Goal: Information Seeking & Learning: Learn about a topic

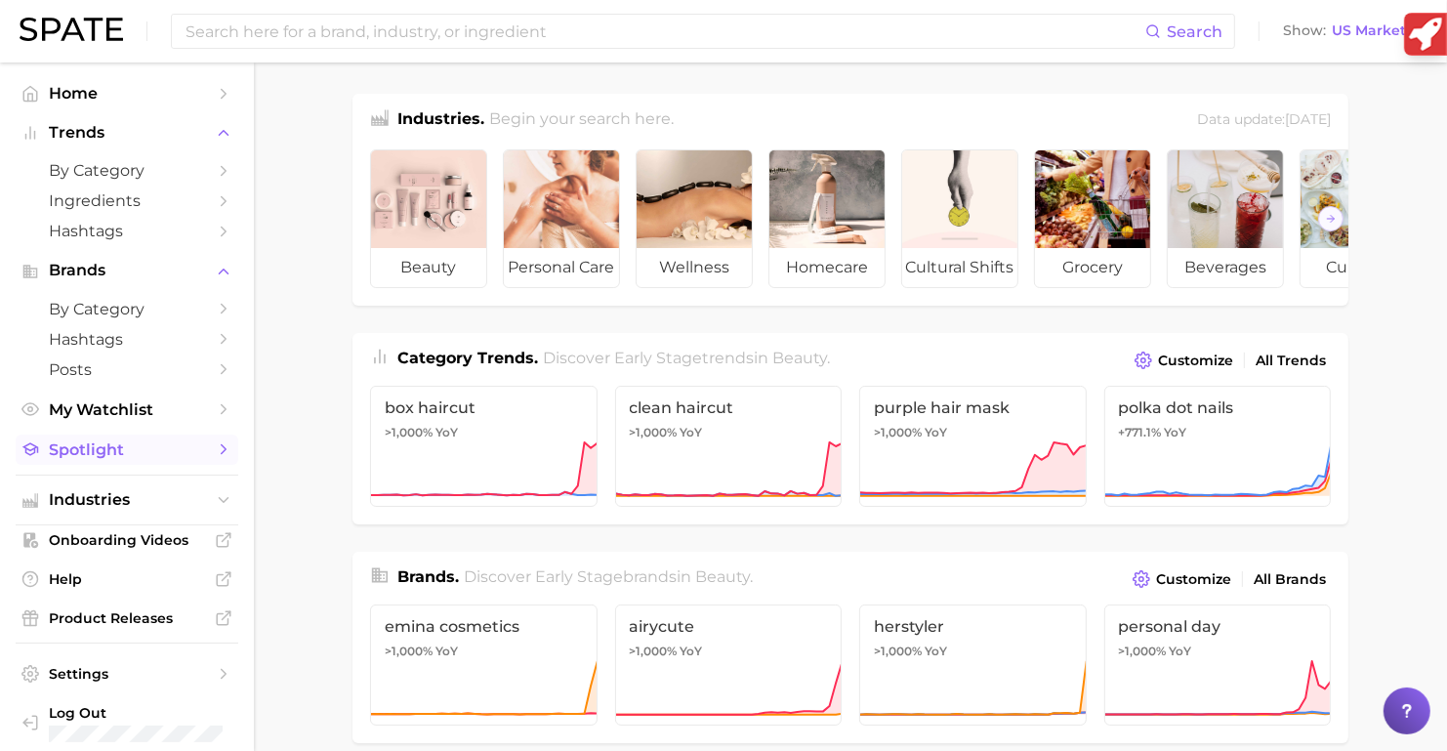
click at [153, 465] on link "Spotlight" at bounding box center [127, 449] width 223 height 30
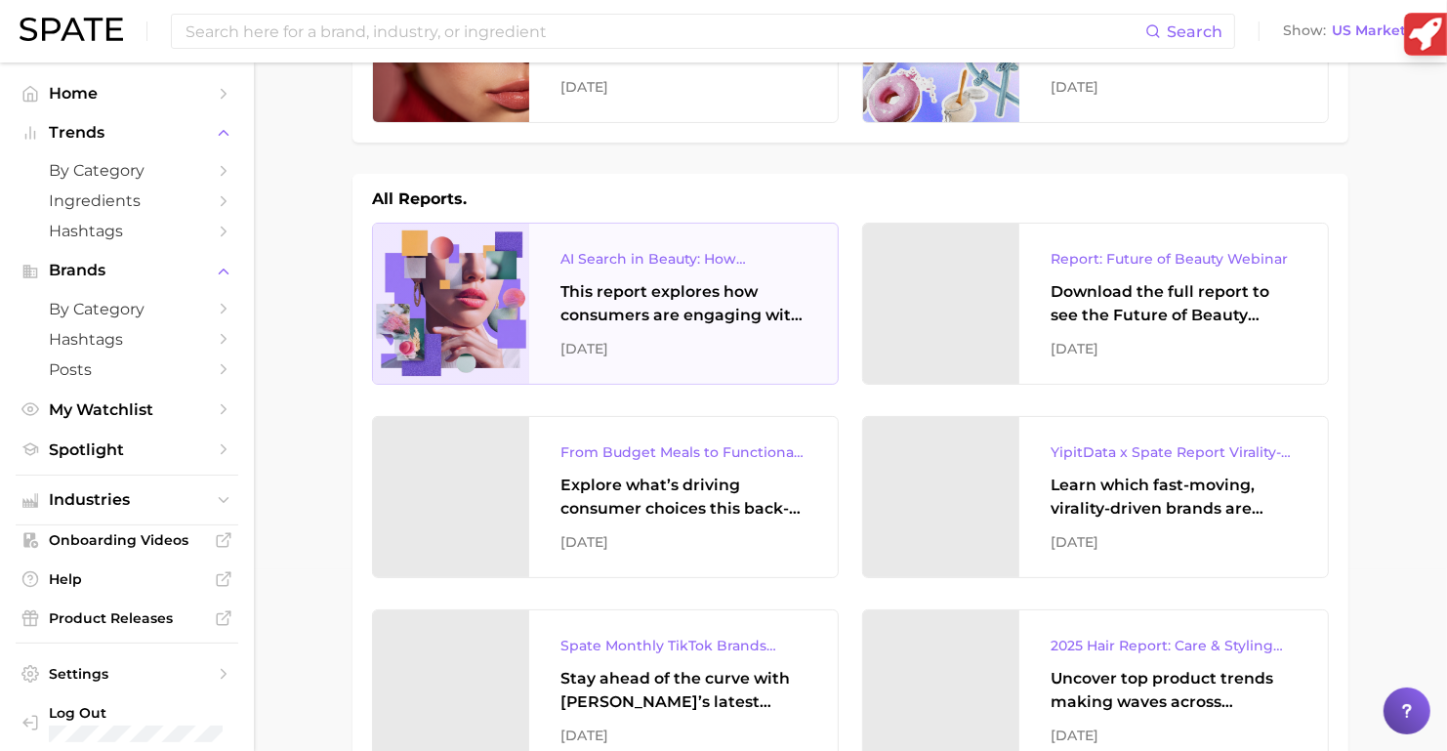
scroll to position [212, 0]
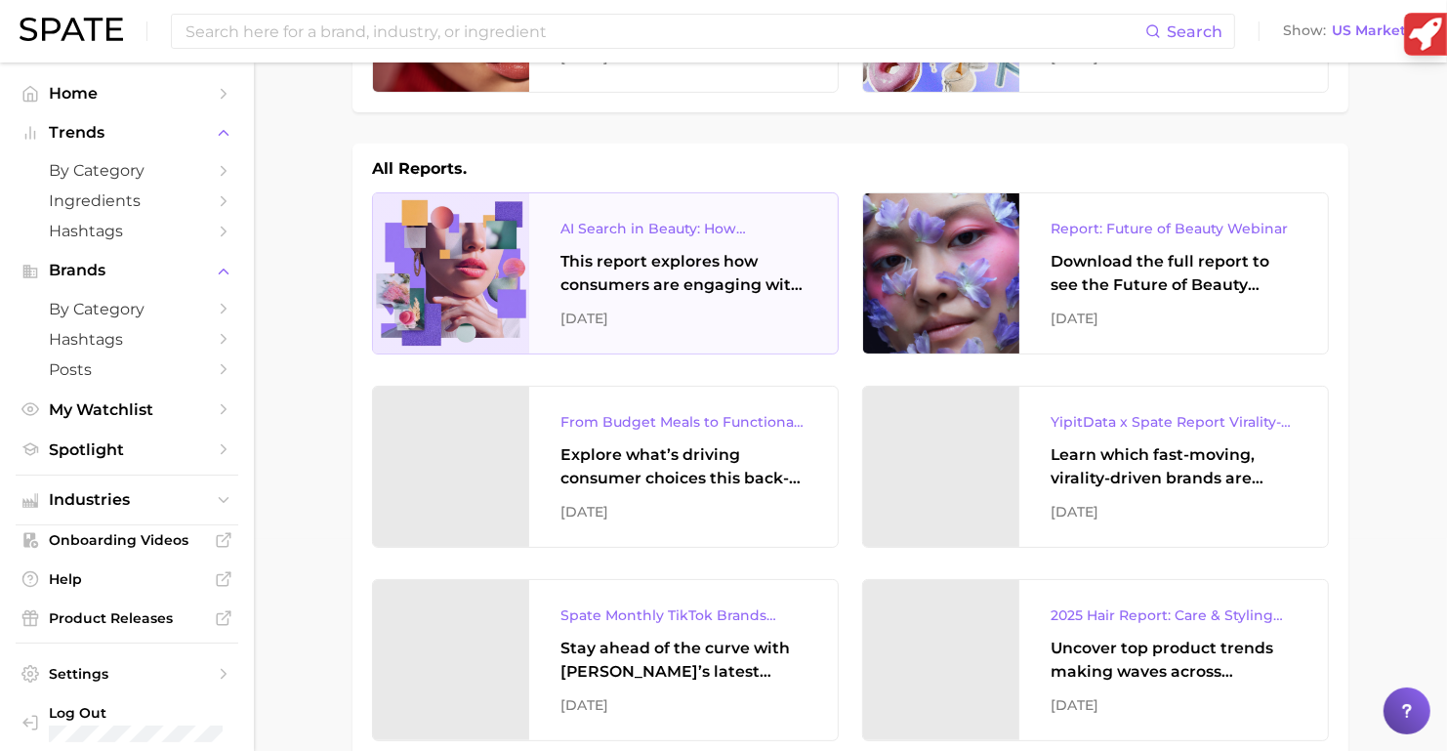
click at [715, 265] on div "This report explores how consumers are engaging with AI-powered search tools — …" at bounding box center [683, 273] width 246 height 47
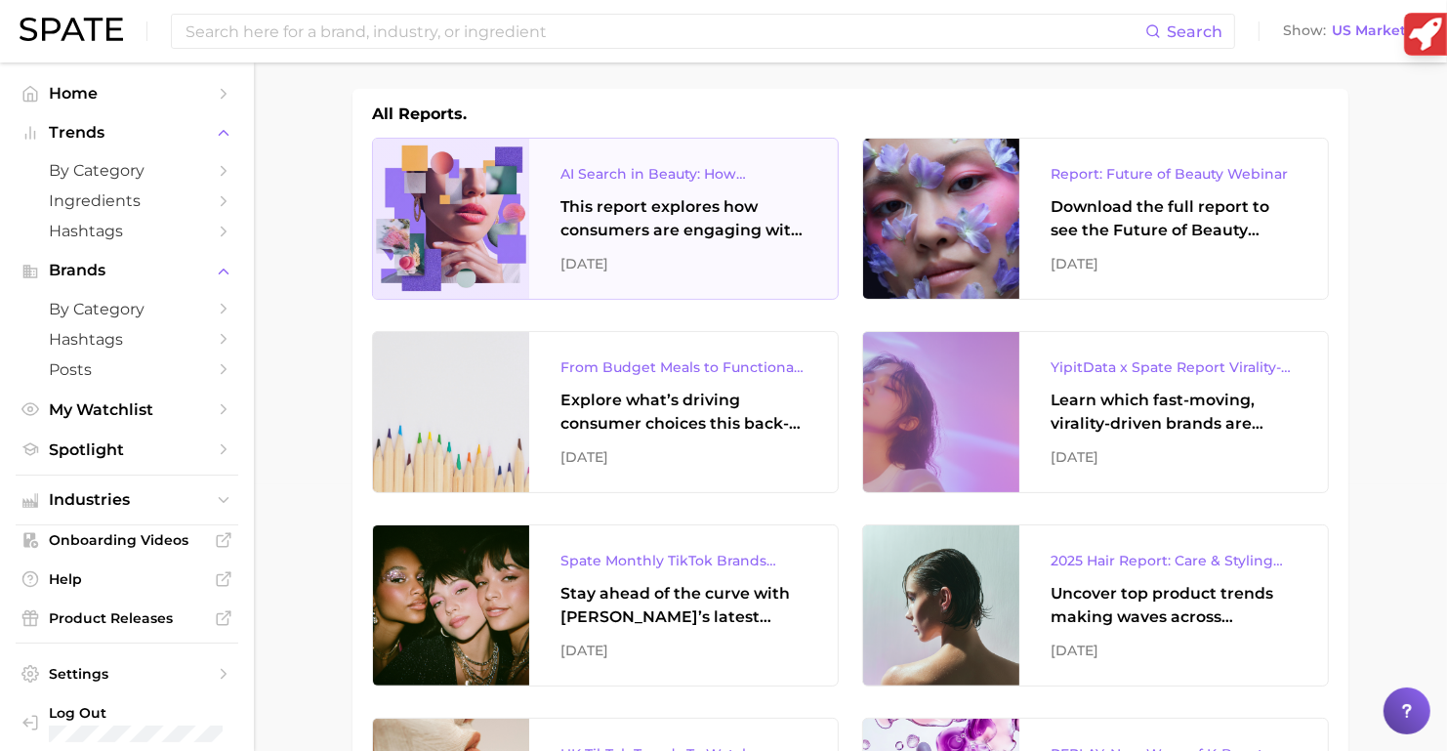
scroll to position [0, 0]
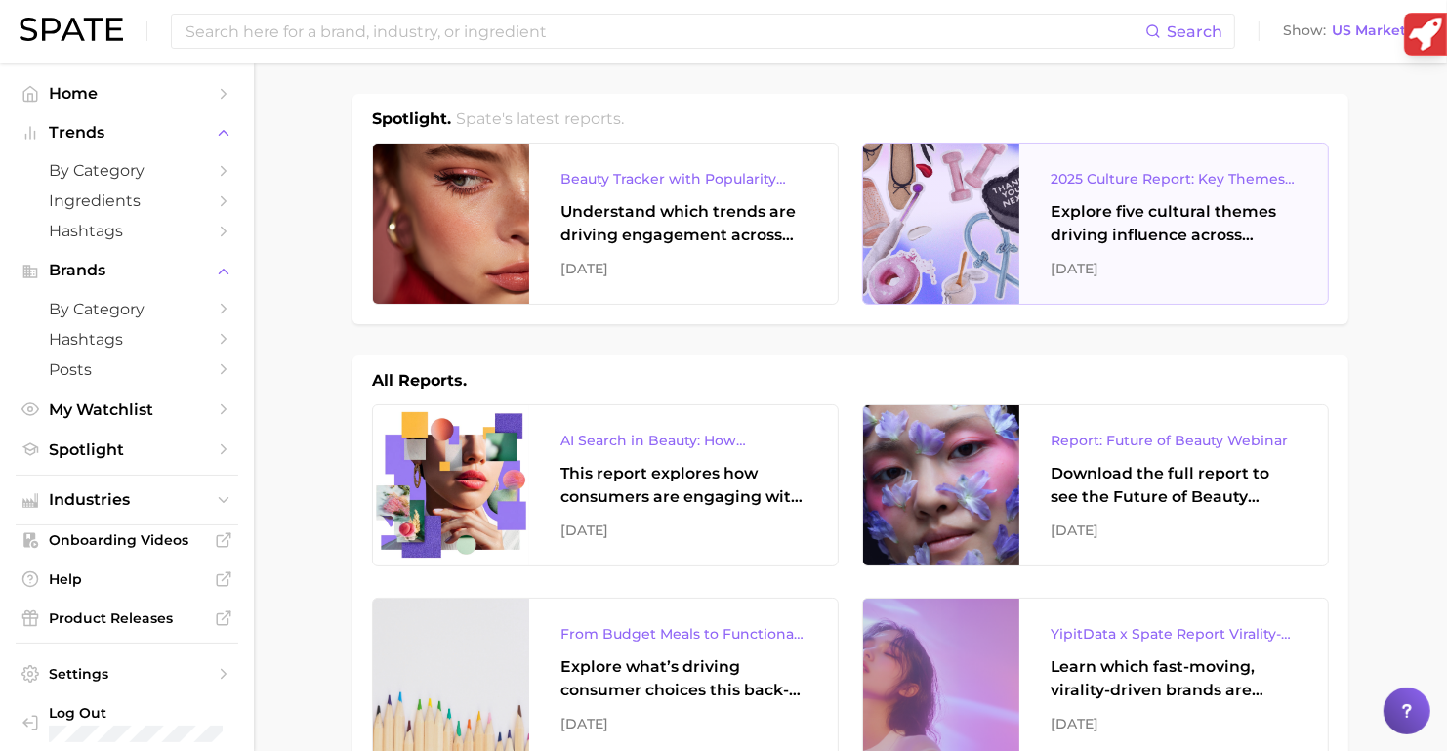
click at [1151, 209] on div "Explore five cultural themes driving influence across beauty, food, and pop cul…" at bounding box center [1173, 223] width 246 height 47
